Goal: Check status: Check status

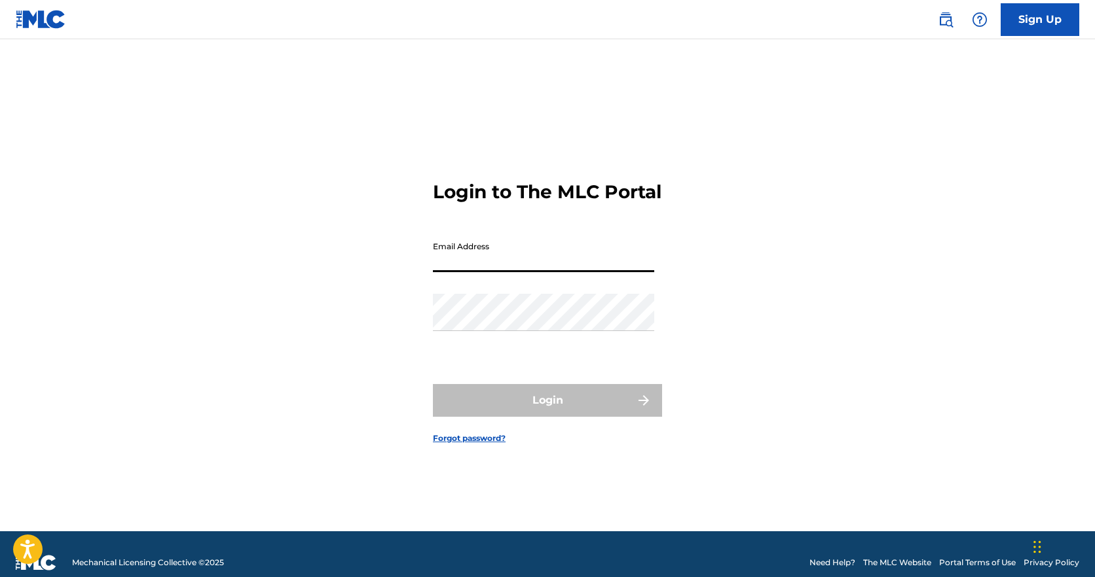
type input "[PERSON_NAME][EMAIL_ADDRESS][DOMAIN_NAME]"
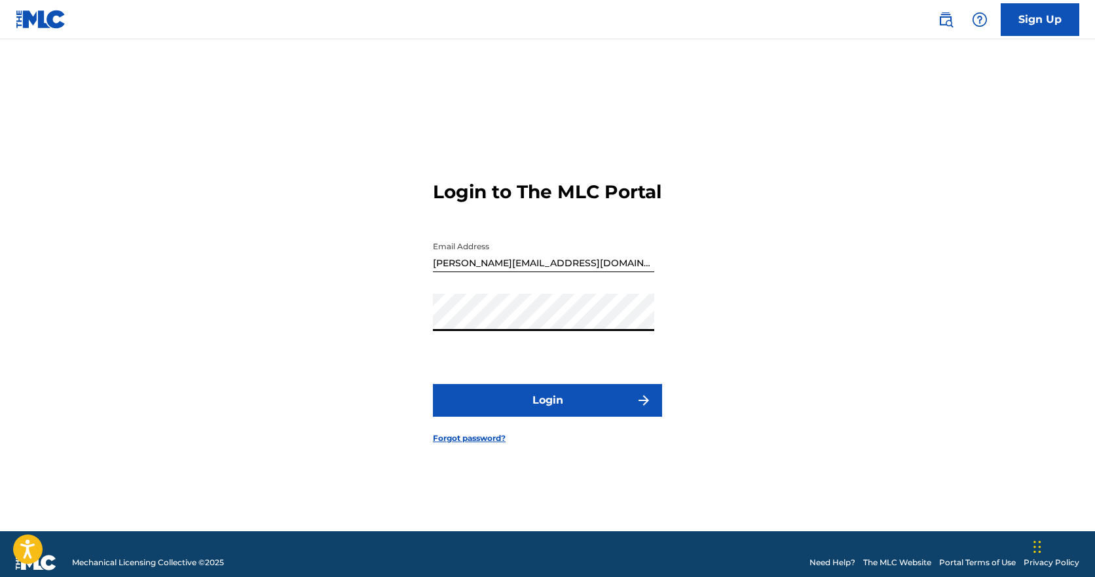
click at [547, 412] on button "Login" at bounding box center [547, 400] width 229 height 33
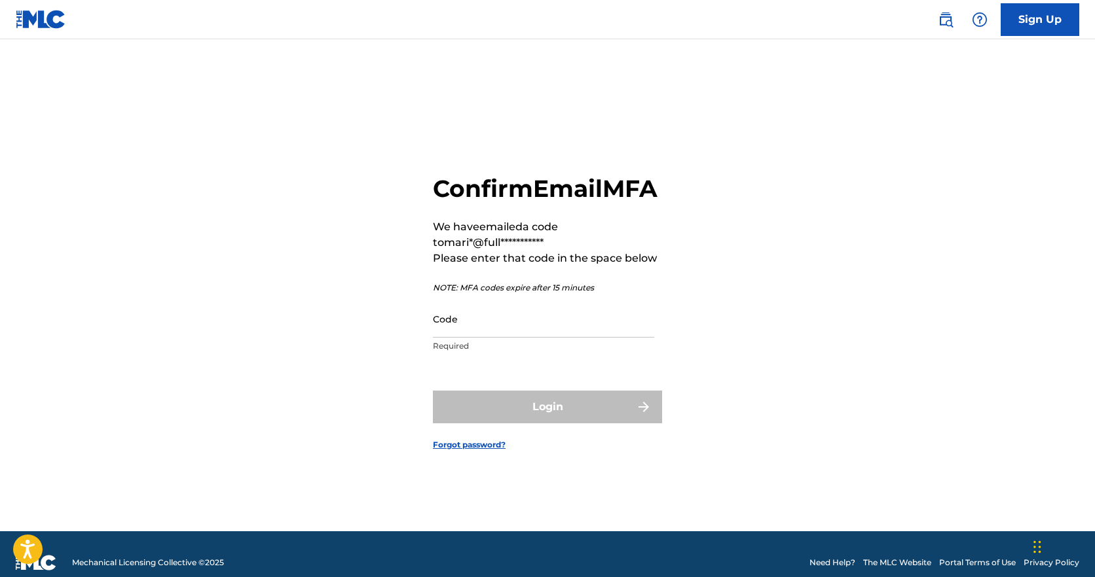
click at [473, 338] on input "Code" at bounding box center [543, 318] width 221 height 37
paste input "049414"
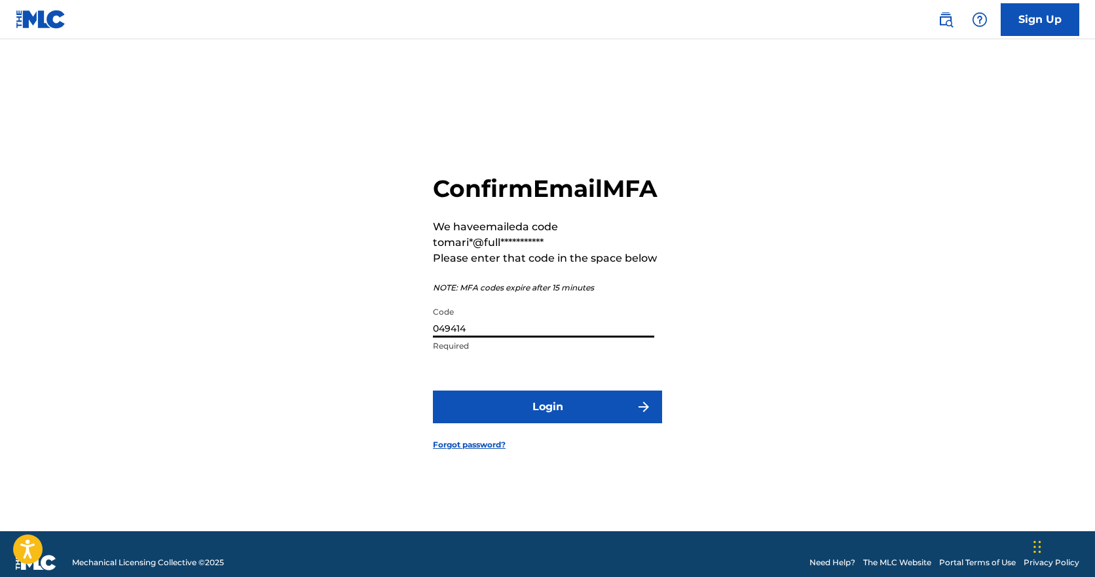
type input "049414"
click at [498, 414] on button "Login" at bounding box center [547, 407] width 229 height 33
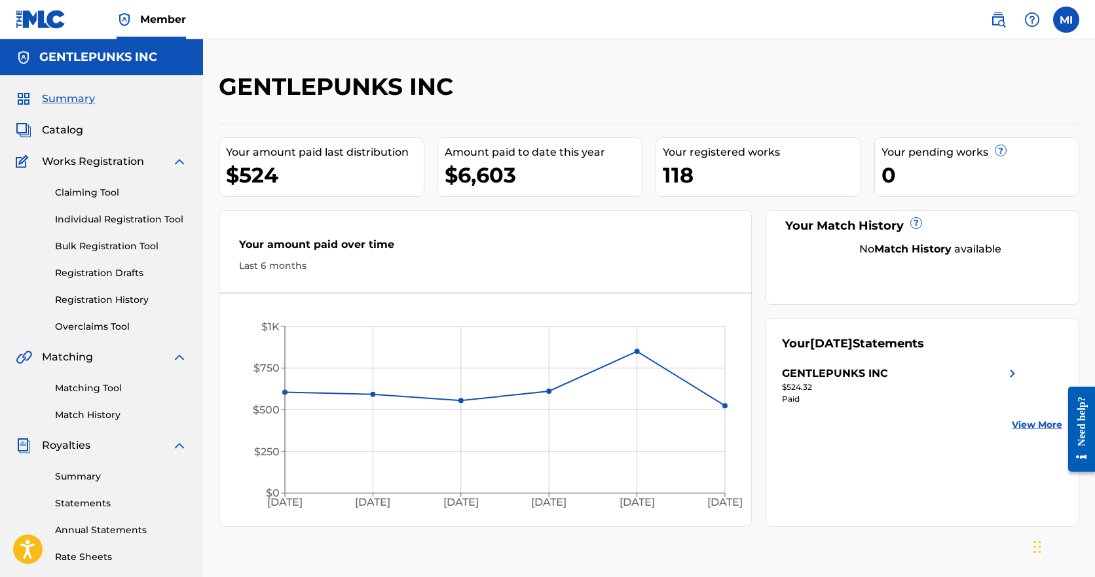
click at [77, 503] on link "Statements" at bounding box center [121, 504] width 132 height 14
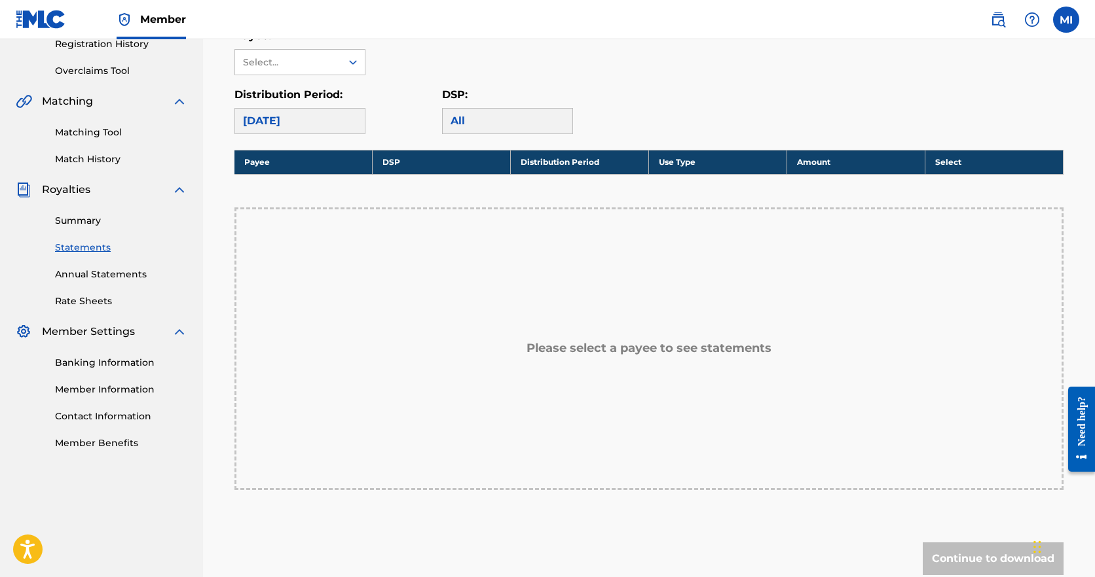
scroll to position [254, 0]
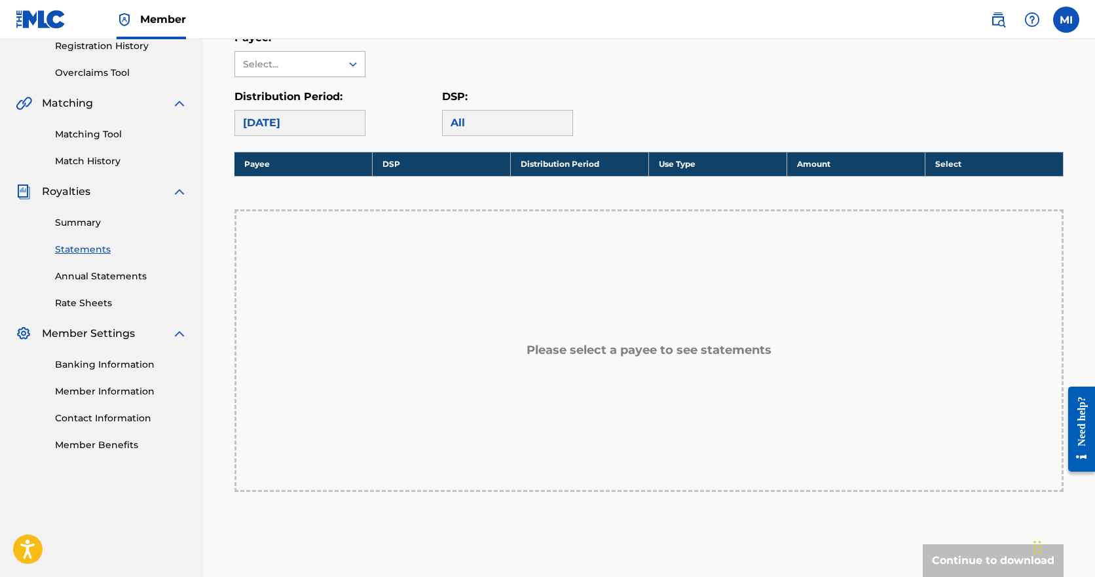
click at [307, 60] on div "Select..." at bounding box center [287, 65] width 89 height 14
click at [300, 92] on div "GENTLEPUNKS INC" at bounding box center [300, 93] width 130 height 33
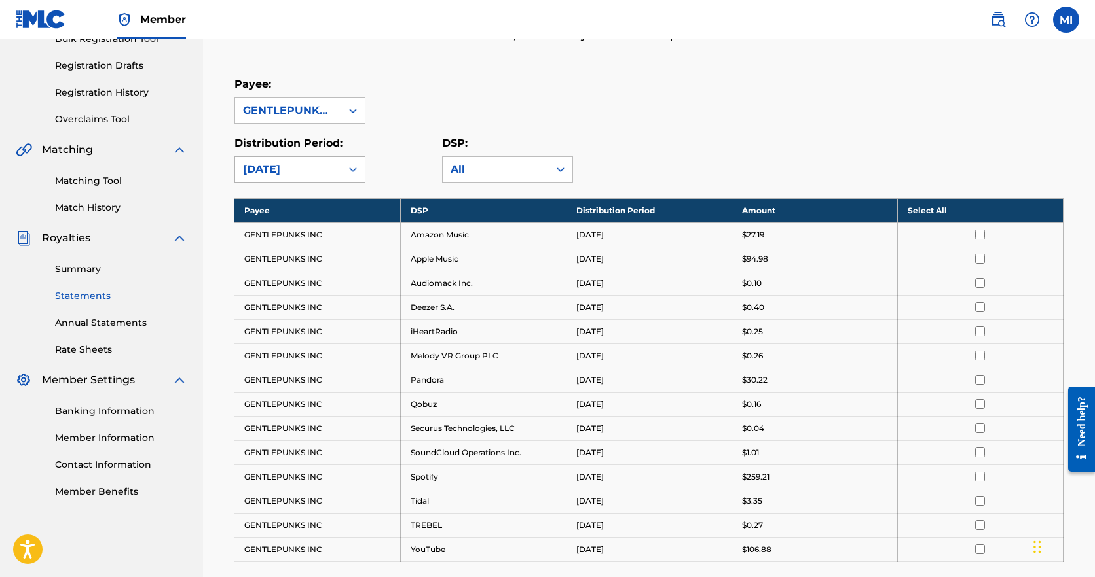
click at [347, 167] on icon at bounding box center [352, 169] width 13 height 13
click at [89, 272] on link "Summary" at bounding box center [121, 269] width 132 height 14
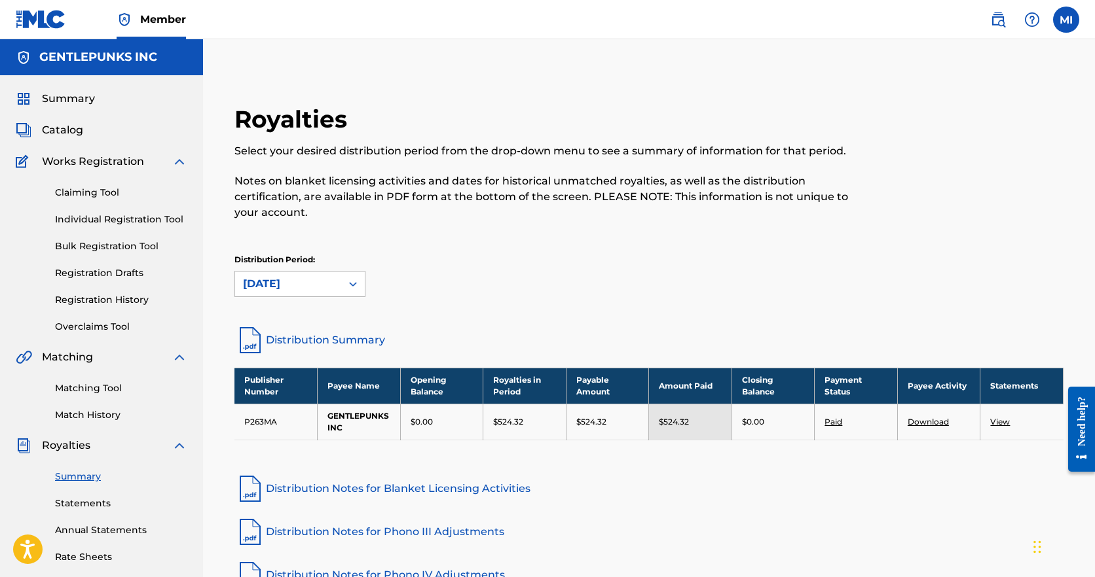
click at [322, 278] on div "[DATE]" at bounding box center [288, 284] width 106 height 25
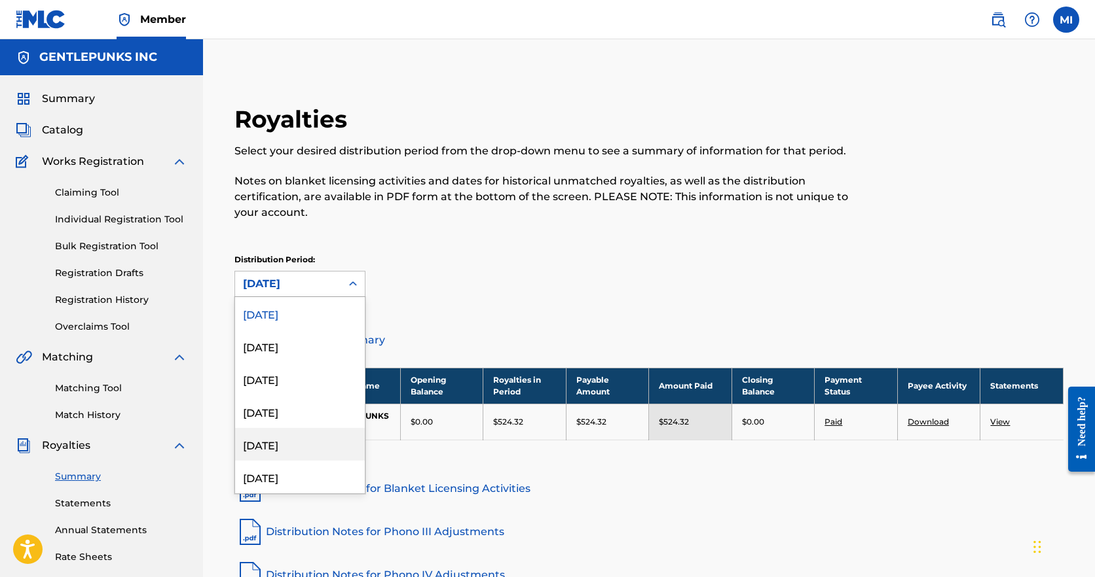
click at [283, 436] on div "[DATE]" at bounding box center [300, 444] width 130 height 33
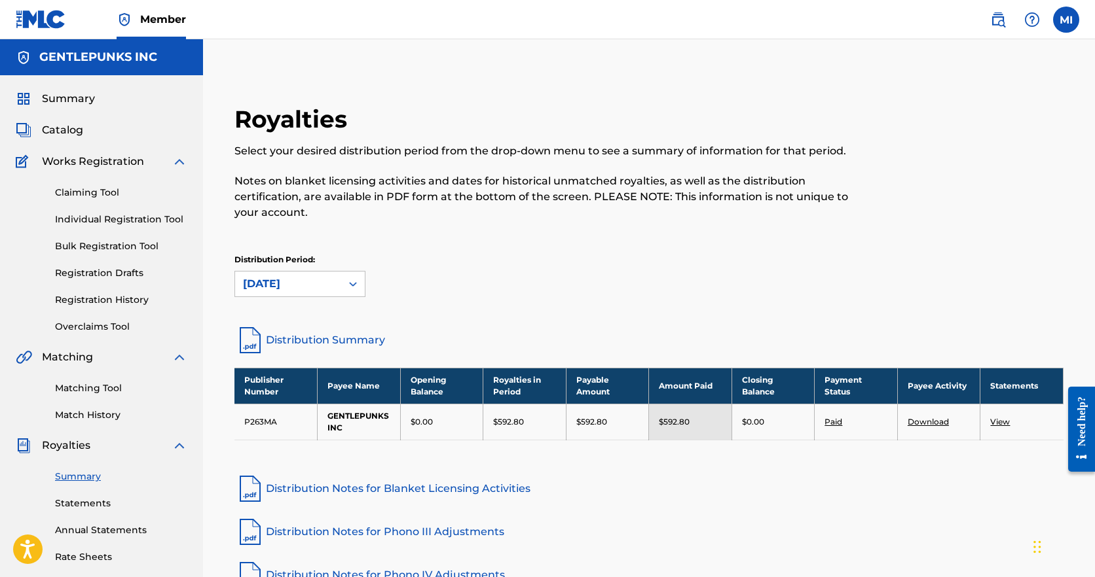
click at [700, 416] on div "$592.80" at bounding box center [690, 422] width 63 height 12
drag, startPoint x: 695, startPoint y: 405, endPoint x: 663, endPoint y: 404, distance: 31.4
click at [663, 416] on div "$592.80" at bounding box center [690, 422] width 63 height 12
copy p "592.80"
click at [349, 272] on div at bounding box center [353, 284] width 24 height 24
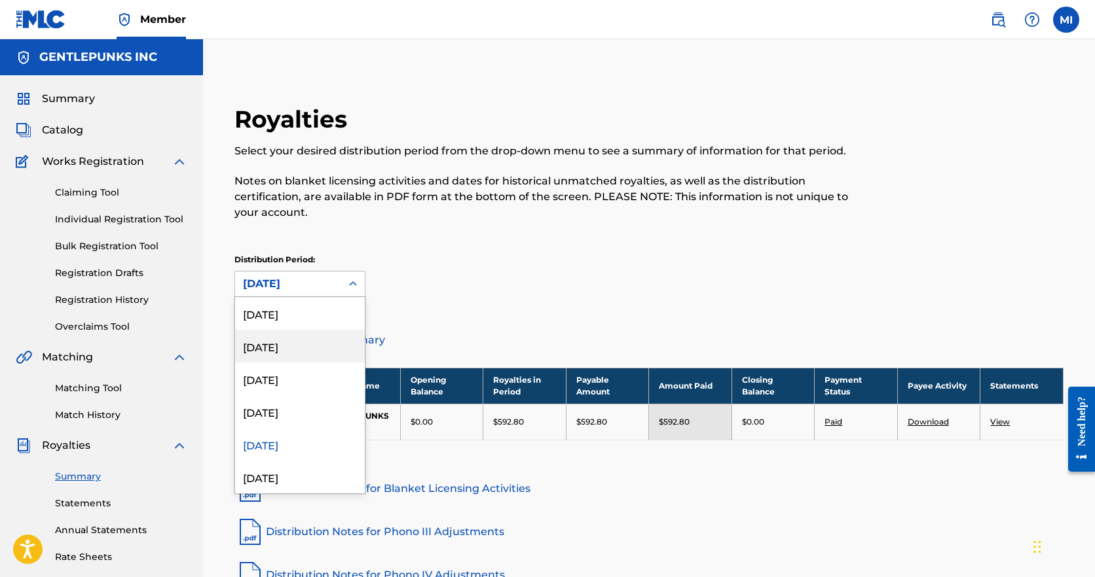
click at [285, 399] on div "[DATE]" at bounding box center [300, 411] width 130 height 33
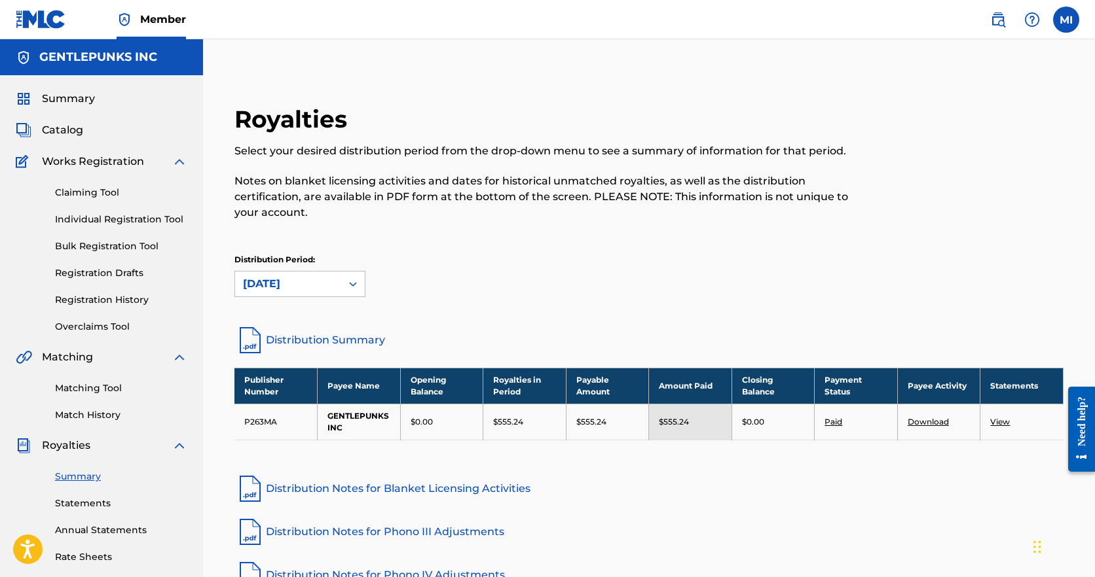
click at [699, 449] on div "Royalties Select your desired distribution period from the drop-down menu to se…" at bounding box center [649, 391] width 860 height 573
drag, startPoint x: 694, startPoint y: 410, endPoint x: 664, endPoint y: 408, distance: 30.2
click at [664, 416] on div "$555.24" at bounding box center [690, 422] width 63 height 12
copy p "555.24"
click at [349, 272] on div at bounding box center [353, 284] width 24 height 24
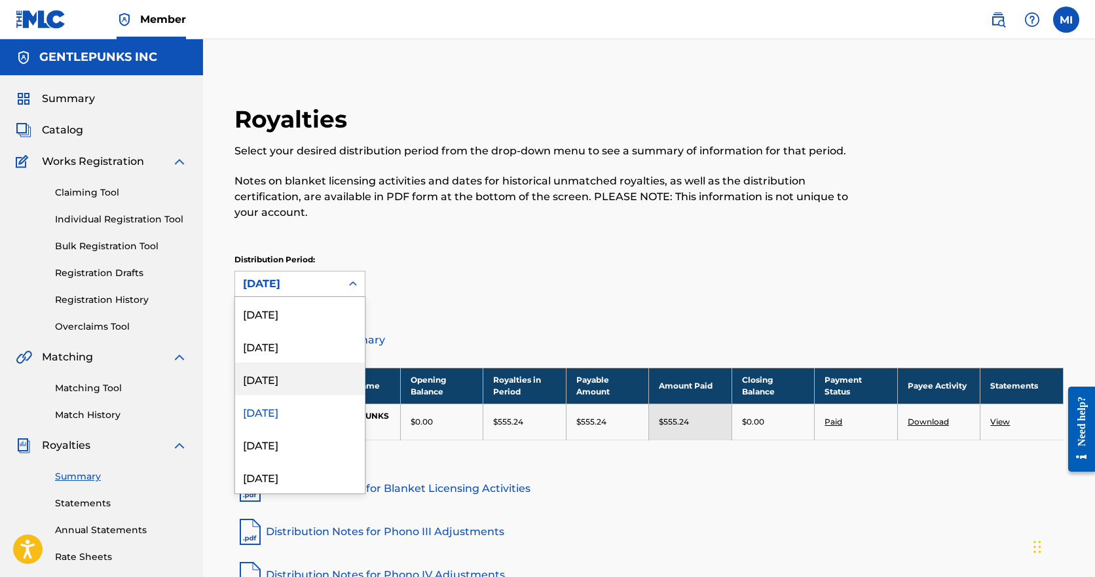
click at [270, 371] on div "[DATE]" at bounding box center [300, 379] width 130 height 33
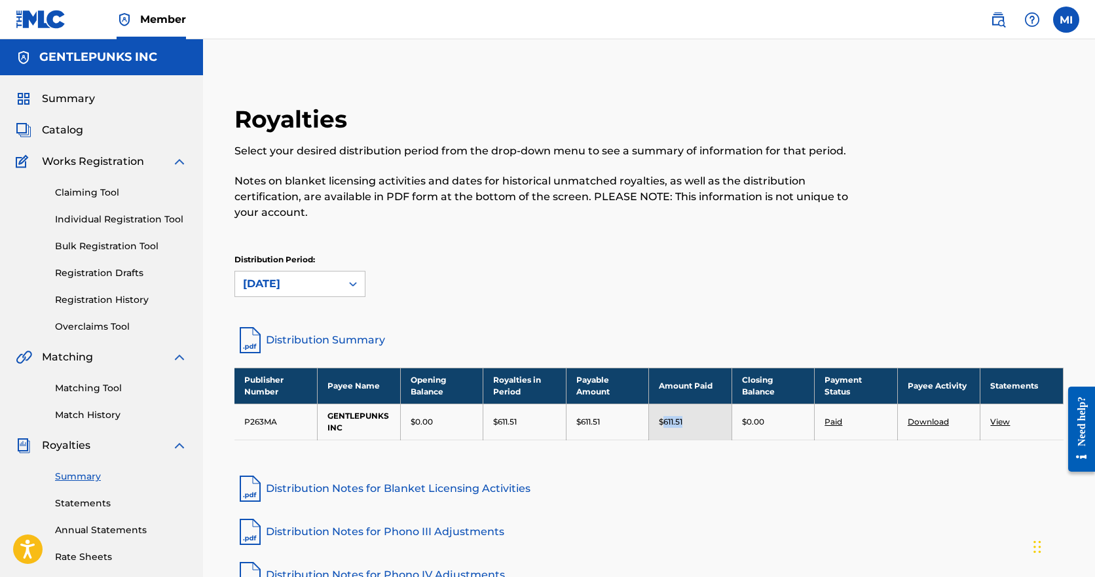
drag, startPoint x: 698, startPoint y: 407, endPoint x: 664, endPoint y: 407, distance: 34.0
click at [664, 416] on div "$611.51" at bounding box center [690, 422] width 63 height 12
copy p "611.51"
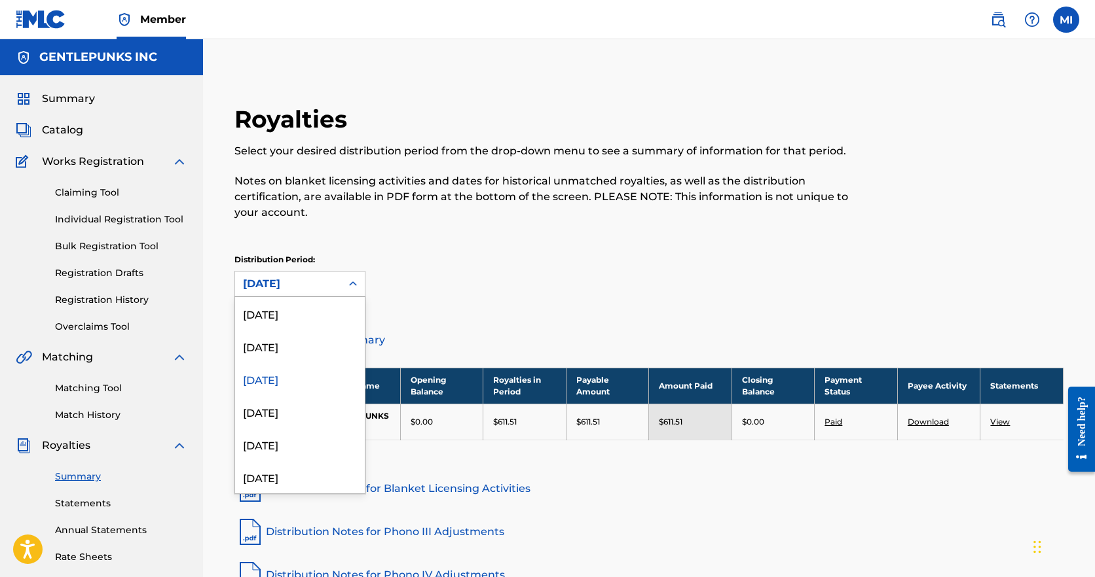
click at [319, 276] on div "[DATE]" at bounding box center [288, 284] width 90 height 16
click at [282, 337] on div "[DATE]" at bounding box center [300, 346] width 130 height 33
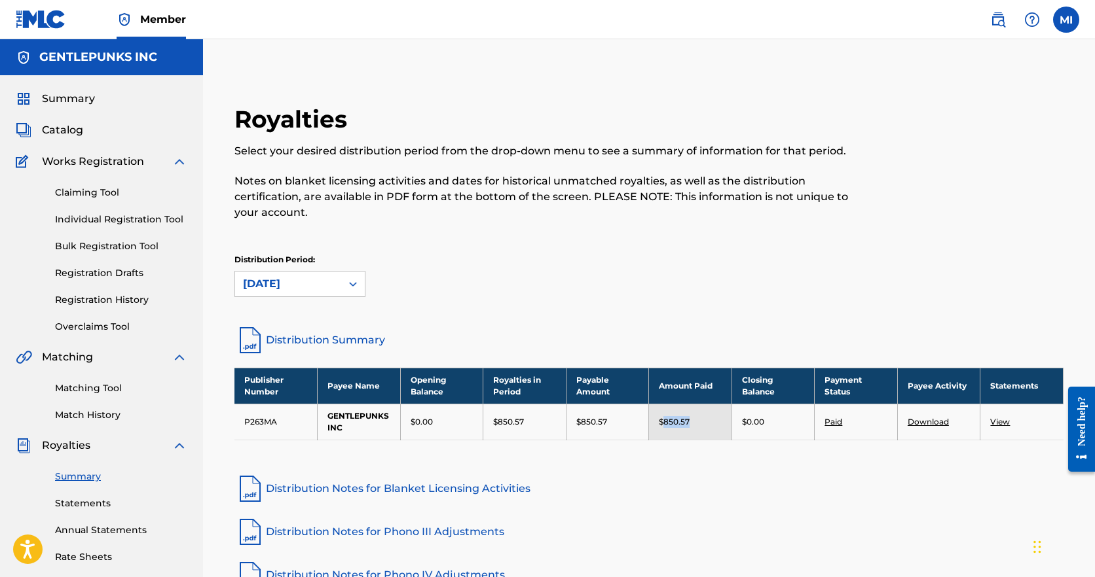
drag, startPoint x: 697, startPoint y: 403, endPoint x: 661, endPoint y: 410, distance: 36.1
click at [661, 416] on div "$850.57" at bounding box center [690, 422] width 63 height 12
copy p "850.57"
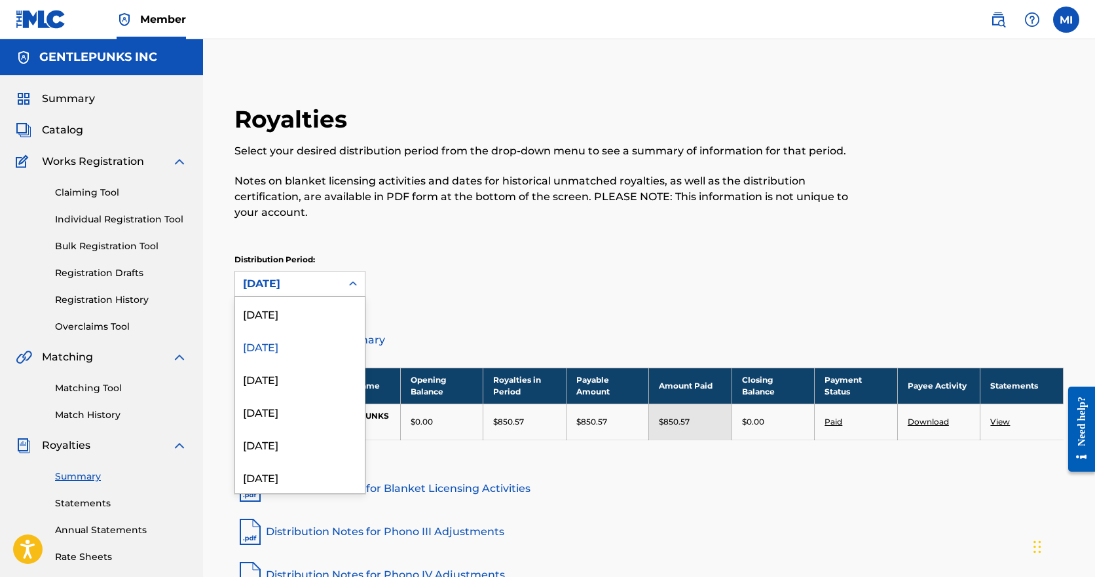
click at [356, 278] on icon at bounding box center [352, 284] width 13 height 13
click at [331, 301] on div "[DATE]" at bounding box center [300, 313] width 130 height 33
